Goal: Task Accomplishment & Management: Complete application form

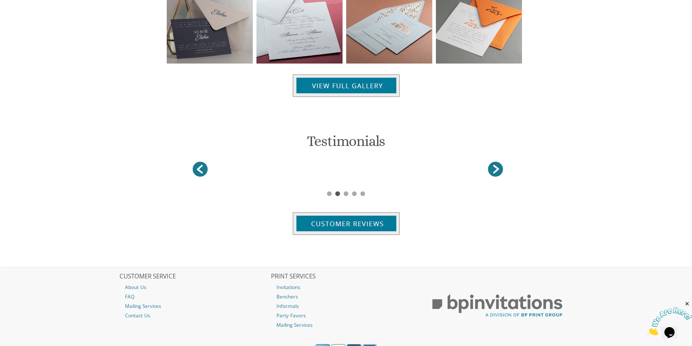
scroll to position [867, 0]
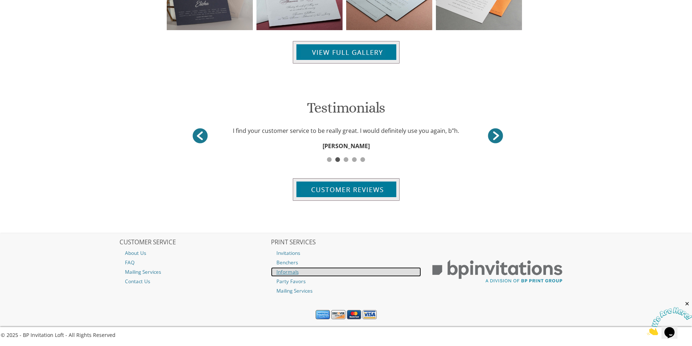
click at [285, 272] on link "Informals" at bounding box center [346, 271] width 150 height 9
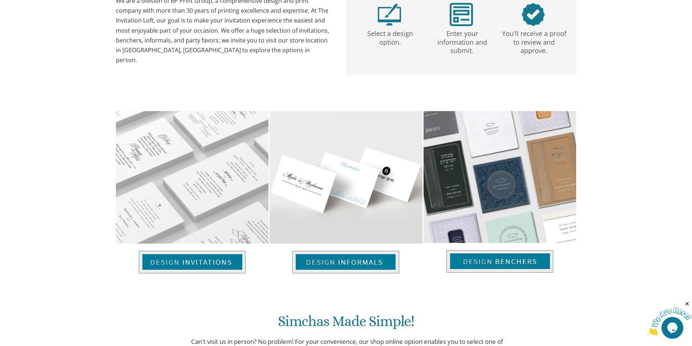
scroll to position [406, 0]
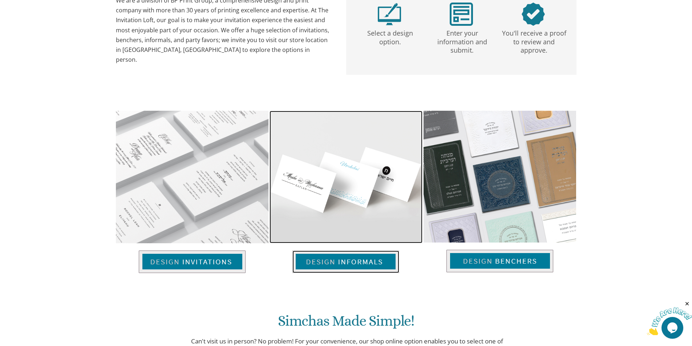
click at [345, 263] on img at bounding box center [346, 262] width 107 height 23
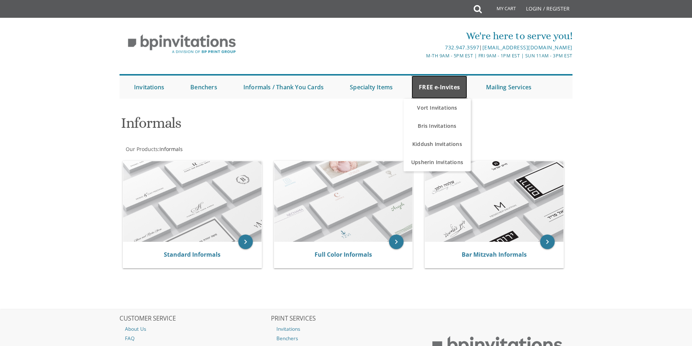
click at [450, 84] on link "FREE e-Invites" at bounding box center [440, 87] width 56 height 23
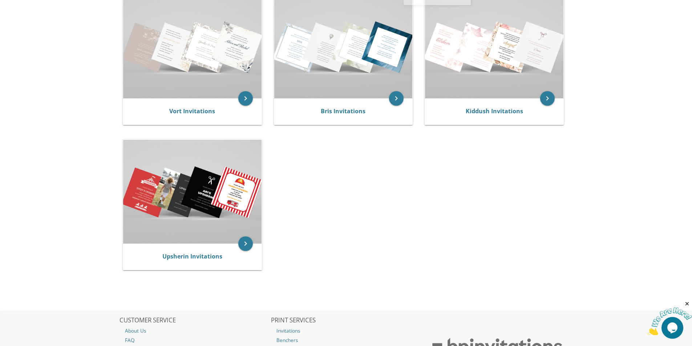
scroll to position [109, 0]
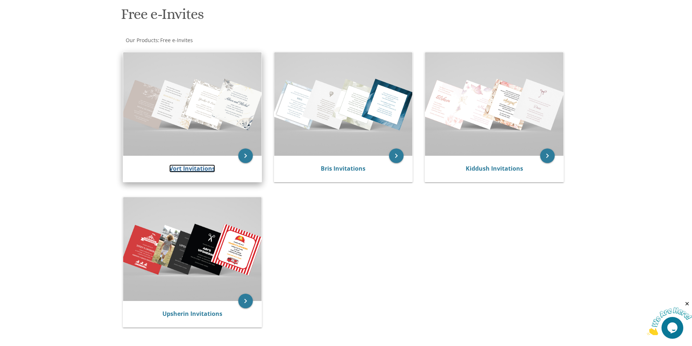
click at [182, 172] on link "Vort Invitations" at bounding box center [192, 169] width 46 height 8
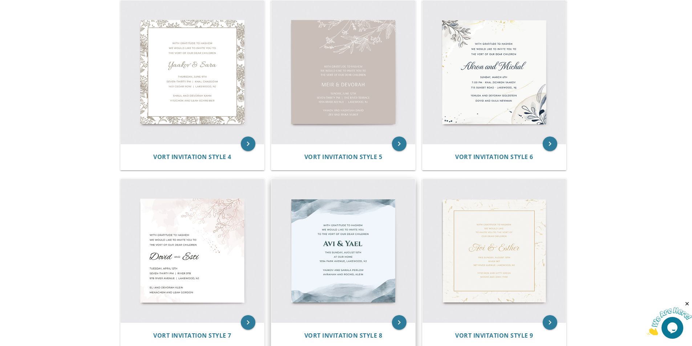
scroll to position [414, 0]
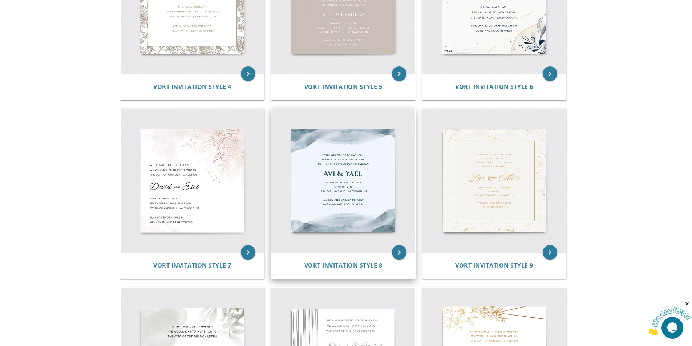
click at [348, 226] on img at bounding box center [343, 181] width 144 height 144
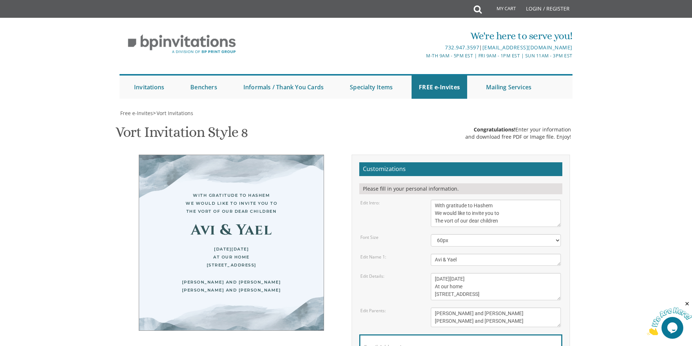
scroll to position [73, 0]
click at [452, 200] on textarea "With gratitude to Hashem We would like to invite you to The vort of our dear ch…" at bounding box center [496, 213] width 130 height 27
click at [455, 200] on textarea "With gratitude to Hashem We would like to invite you to The vort of our dear ch…" at bounding box center [496, 213] width 130 height 27
click at [509, 200] on textarea "With gratitude to Hashem We would like to invite you to The vort of our dear ch…" at bounding box center [496, 213] width 130 height 27
type textarea "With gratitude to Hashem We would like to invite you to the Bar Mitzva of"
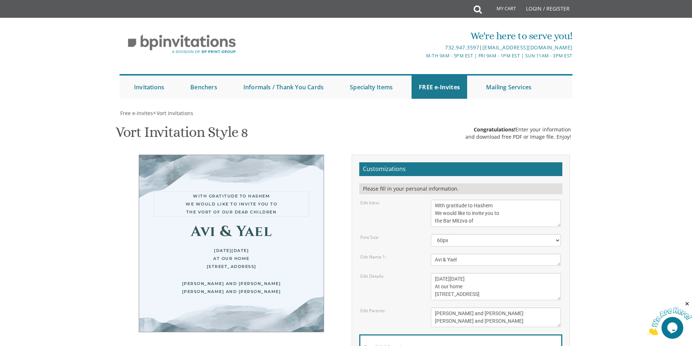
click at [467, 254] on textarea "Avi & Yael" at bounding box center [496, 260] width 130 height 12
type textarea "Aaron"
click at [512, 273] on textarea "This Sunday, August 15th At our home 1094 Park Avenue, Lakewood, NJ" at bounding box center [496, 286] width 130 height 27
click at [475, 273] on textarea "This Sunday, August 15th At our home 1094 Park Avenue, Lakewood, NJ" at bounding box center [496, 286] width 130 height 27
type textarea "This Sunday, August 15th At our home 176 Ridge Ave, Lakewood, NJ"
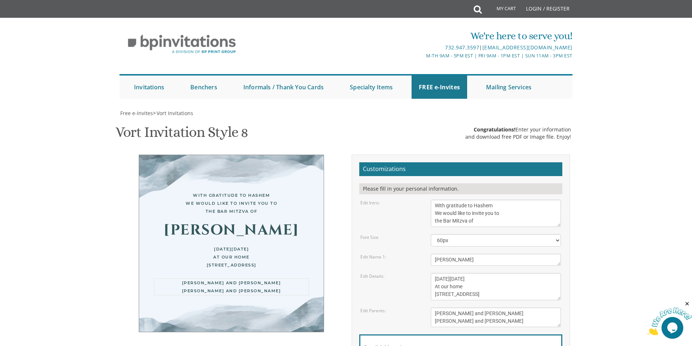
click at [493, 308] on textarea "Yaakov and Sarala Perlow Avraham and Rochel Klein" at bounding box center [496, 318] width 130 height 20
click at [498, 308] on textarea "Yaakov and Sarala Perlow Avraham and Rochel Klein" at bounding box center [496, 318] width 130 height 20
type textarea "Y"
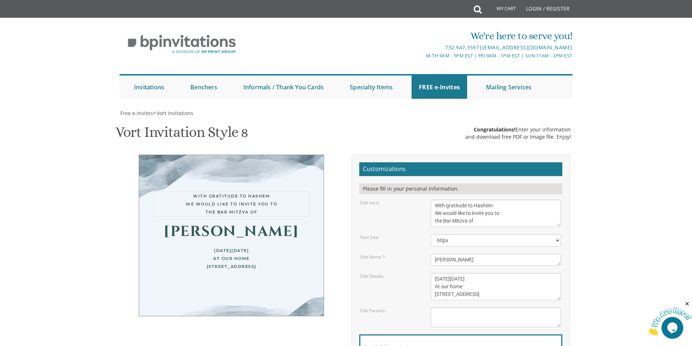
click at [485, 200] on textarea "With gratitude to Hashem We would like to invite you to The vort of our dear ch…" at bounding box center [496, 213] width 130 height 27
click at [460, 254] on textarea "Avi & Yael" at bounding box center [496, 260] width 130 height 12
click at [461, 273] on textarea "This Sunday, August 15th At our home 1094 Park Avenue, Lakewood, NJ" at bounding box center [496, 286] width 130 height 27
click at [453, 254] on textarea "Avi & Yael" at bounding box center [496, 260] width 130 height 12
click at [435, 273] on textarea "This Sunday, August 15th At our home 1094 Park Avenue, Lakewood, NJ" at bounding box center [496, 286] width 130 height 27
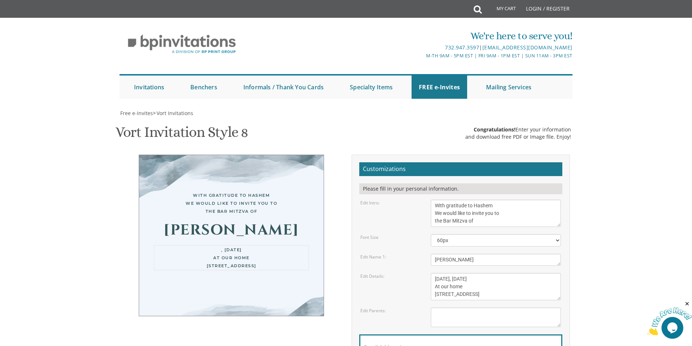
click at [498, 273] on textarea "This Sunday, August 15th At our home 1094 Park Avenue, Lakewood, NJ" at bounding box center [496, 286] width 130 height 27
click at [435, 273] on textarea "This Sunday, August 15th At our home 1094 Park Avenue, Lakewood, NJ" at bounding box center [496, 286] width 130 height 27
click at [503, 273] on textarea "This Sunday, August 15th At our home 1094 Park Avenue, Lakewood, NJ" at bounding box center [496, 286] width 130 height 27
click at [519, 273] on textarea "This Sunday, August 15th At our home 1094 Park Avenue, Lakewood, NJ" at bounding box center [496, 286] width 130 height 27
click at [469, 273] on textarea "This Sunday, August 15th At our home 1094 Park Avenue, Lakewood, NJ" at bounding box center [496, 286] width 130 height 27
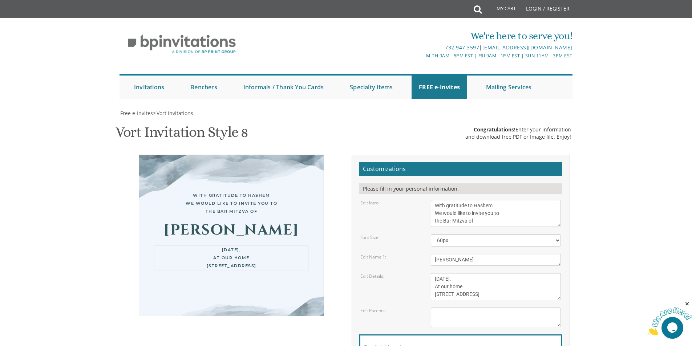
scroll to position [5, 0]
click at [506, 308] on textarea "Yaakov and Sarala Perlow Avraham and Rochel Klein" at bounding box center [496, 318] width 130 height 20
click at [493, 273] on textarea "This Sunday, August 15th At our home 1094 Park Avenue, Lakewood, NJ" at bounding box center [496, 286] width 130 height 27
click at [460, 273] on textarea "This Sunday, August 15th At our home 1094 Park Avenue, Lakewood, NJ" at bounding box center [496, 286] width 130 height 27
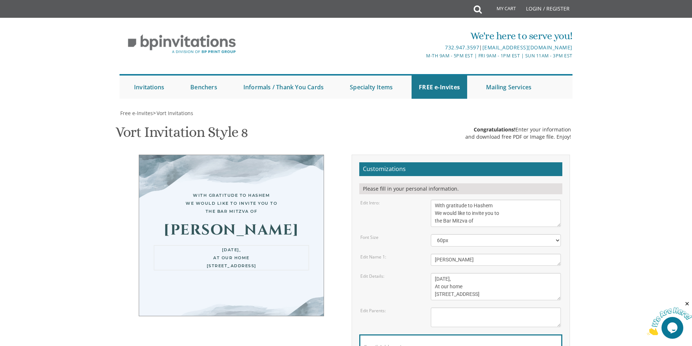
click at [479, 273] on textarea "This Sunday, August 15th At our home 1094 Park Avenue, Lakewood, NJ" at bounding box center [496, 286] width 130 height 27
type textarea "Monday, September 22, At our home 176 Ridge Ave, Lakewood NJ"
click at [477, 308] on textarea "Yaakov and Sarala Perlow Avraham and Rochel Klein" at bounding box center [496, 318] width 130 height 20
click at [457, 257] on textarea "Avi & Yael" at bounding box center [496, 260] width 130 height 12
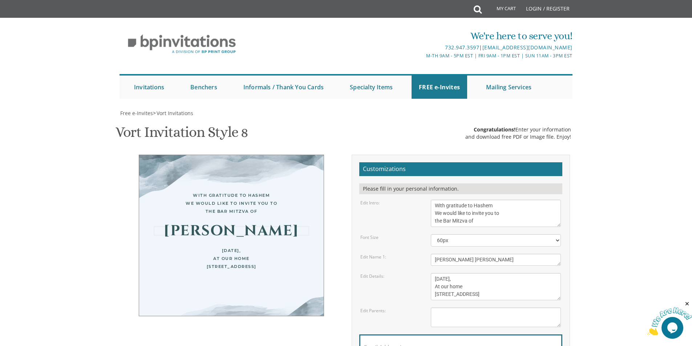
click at [487, 301] on form "Customizations Please fill in your personal information. Edit Intro: With grati…" at bounding box center [460, 276] width 203 height 229
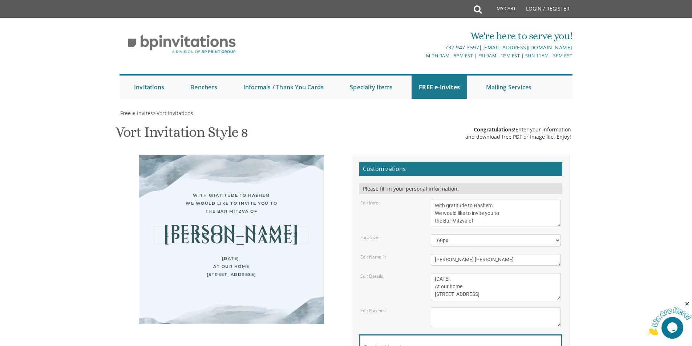
click at [468, 261] on textarea "Avi & Yael" at bounding box center [496, 260] width 130 height 12
click at [482, 259] on textarea "Avi & Yael" at bounding box center [496, 260] width 130 height 12
type textarea "Aaron Margulies"
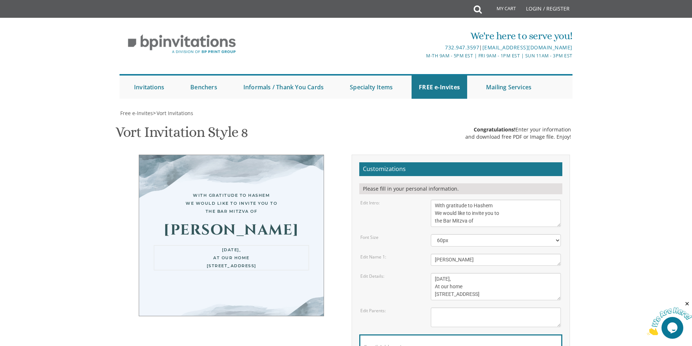
click at [479, 282] on textarea "This Sunday, August 15th At our home 1094 Park Avenue, Lakewood, NJ" at bounding box center [496, 286] width 130 height 27
click at [278, 268] on div "Monday, September 22, At our home 176 Ridge Ave, Lakewood NJ" at bounding box center [232, 257] width 156 height 24
click at [479, 313] on textarea "Yaakov and Sarala Perlow Avraham and Rochel Klein" at bounding box center [496, 318] width 130 height 20
drag, startPoint x: 634, startPoint y: 234, endPoint x: 582, endPoint y: 279, distance: 69.3
click at [634, 234] on body "My Cart Total: View Cart Item(s) Submit My Cart Total: View Cart Item(s) Login …" at bounding box center [346, 298] width 692 height 597
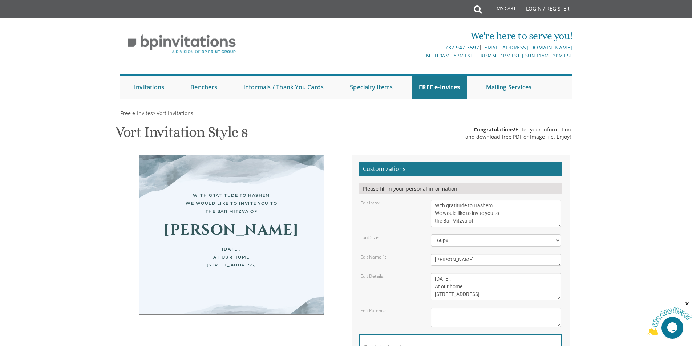
click at [60, 72] on div "We're here to serve you! 732.947.3597 | invitations@bpprintgroup.com M-Th 9am -…" at bounding box center [346, 61] width 692 height 81
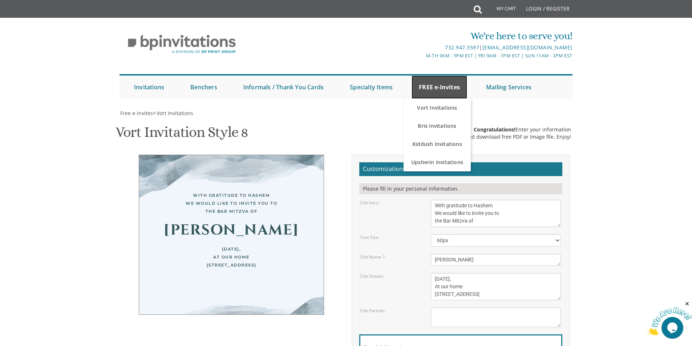
click at [440, 87] on link "FREE e-Invites" at bounding box center [440, 87] width 56 height 23
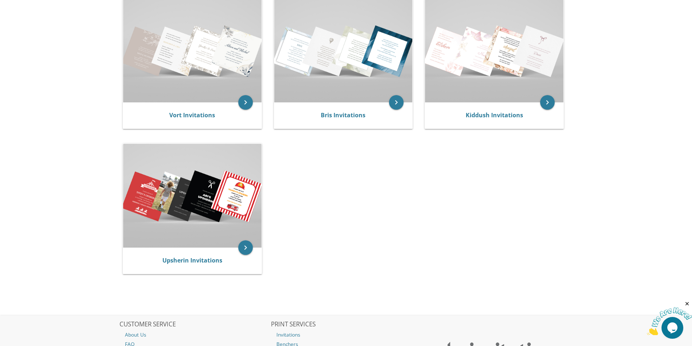
scroll to position [182, 0]
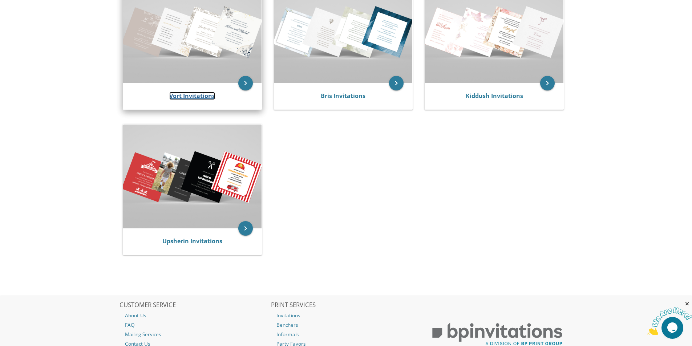
click at [187, 97] on link "Vort Invitations" at bounding box center [192, 96] width 46 height 8
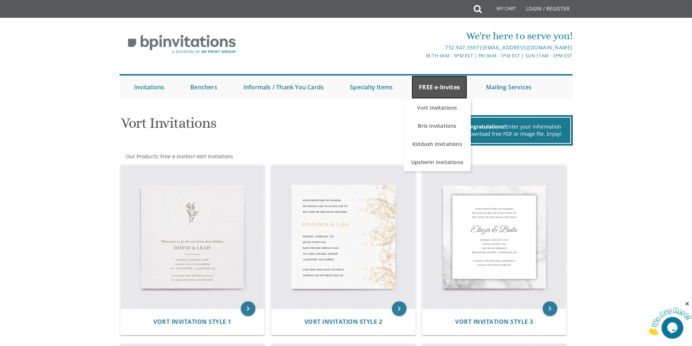
click at [448, 92] on link "FREE e-Invites" at bounding box center [440, 87] width 56 height 23
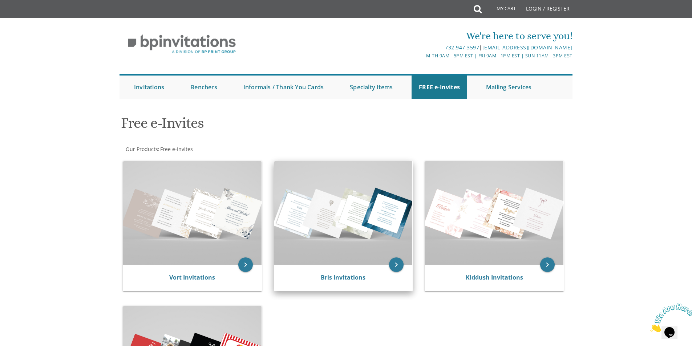
click at [343, 283] on div "Bris Invitations" at bounding box center [343, 278] width 138 height 26
click at [347, 277] on link "Bris Invitations" at bounding box center [343, 278] width 45 height 8
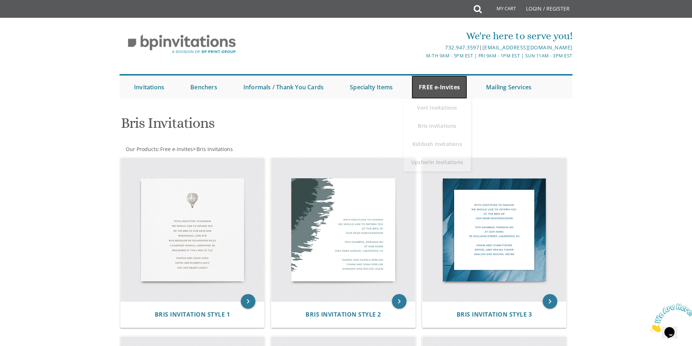
click at [446, 87] on link "FREE e-Invites" at bounding box center [440, 87] width 56 height 23
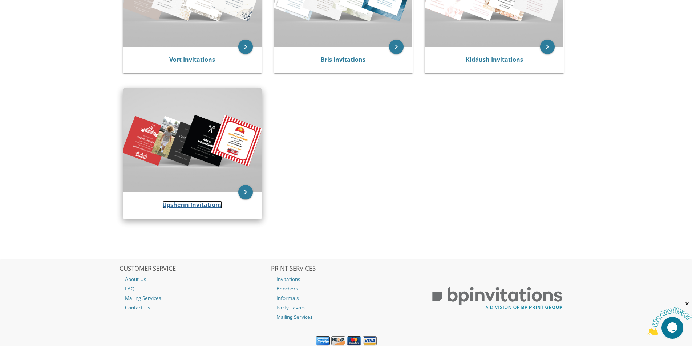
click at [178, 203] on link "Upsherin Invitations" at bounding box center [192, 205] width 60 height 8
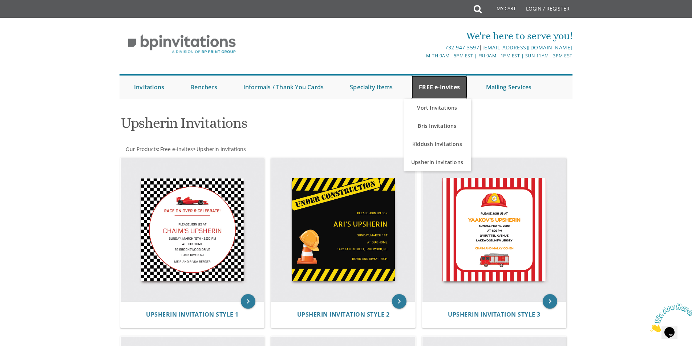
click at [450, 88] on link "FREE e-Invites" at bounding box center [440, 87] width 56 height 23
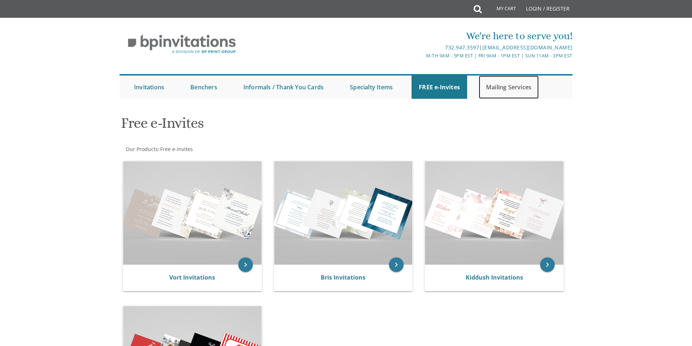
click at [518, 91] on link "Mailing Services" at bounding box center [509, 87] width 60 height 23
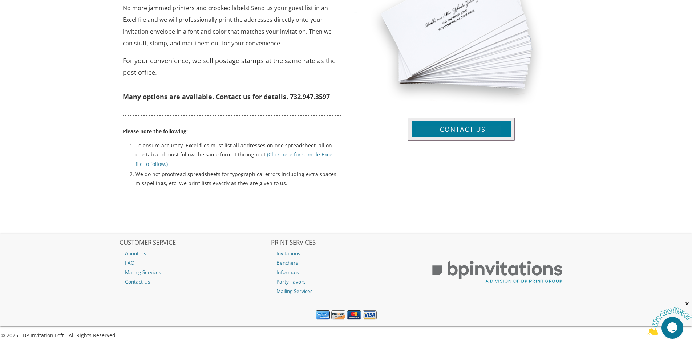
scroll to position [322, 0]
